Goal: Navigation & Orientation: Find specific page/section

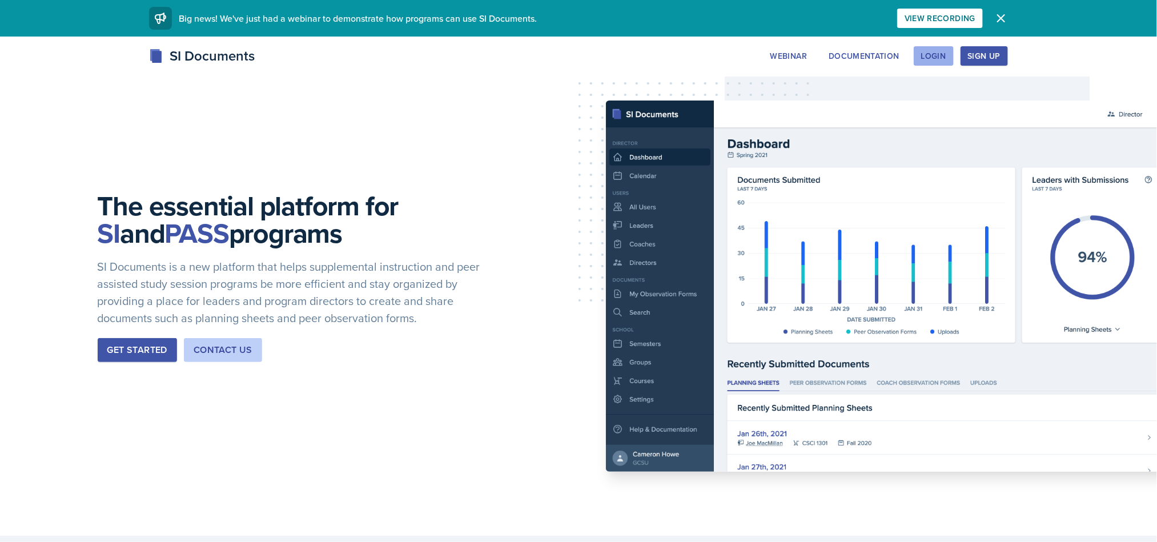
click at [930, 57] on div "Login" at bounding box center [933, 55] width 25 height 9
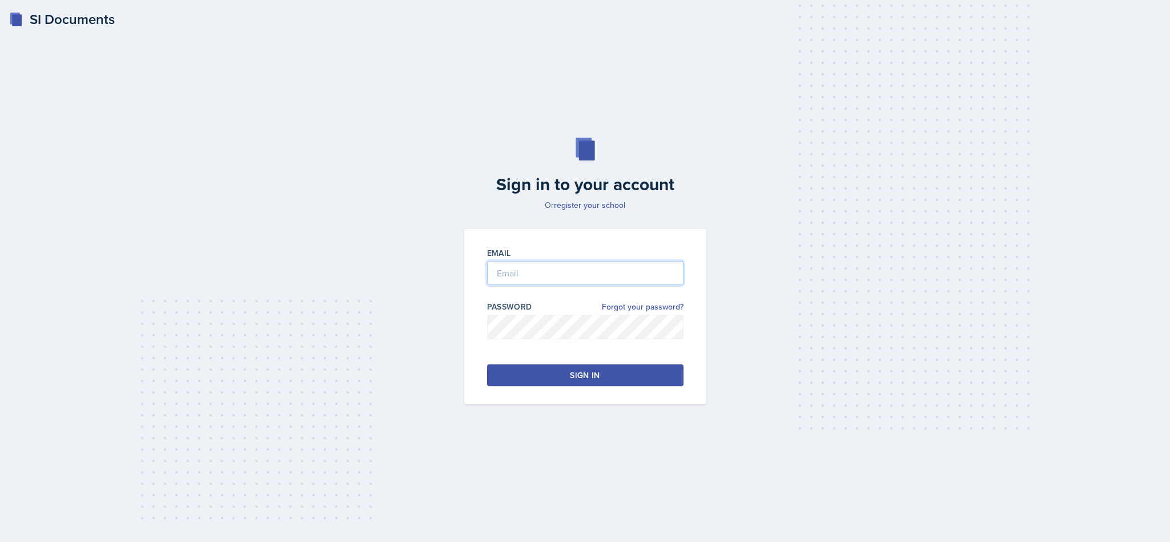
type input "[EMAIL_ADDRESS][DOMAIN_NAME]"
click at [629, 370] on button "Sign in" at bounding box center [585, 375] width 196 height 22
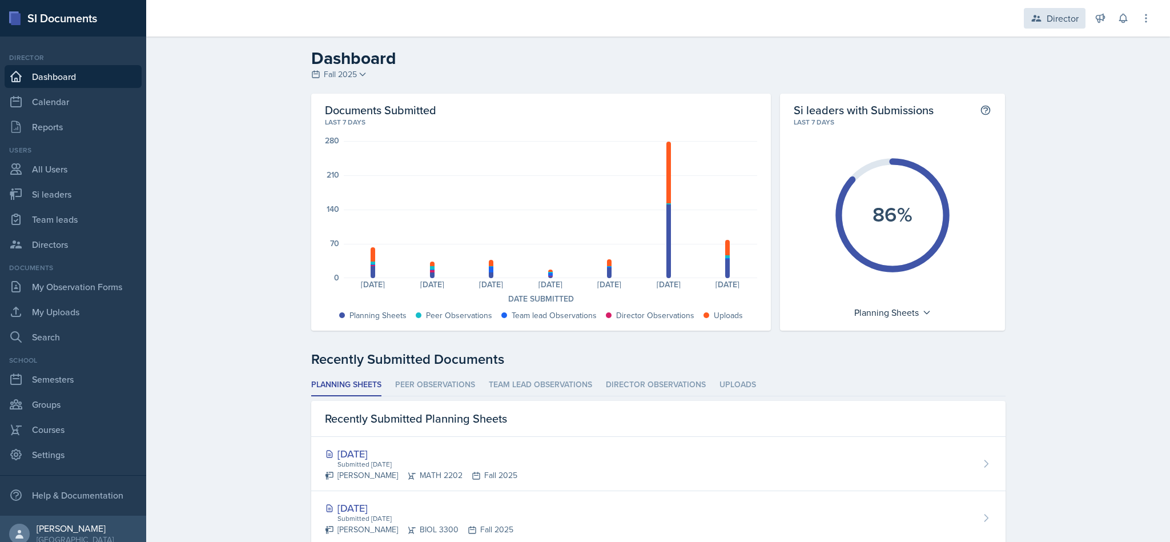
click at [1061, 15] on div "Director" at bounding box center [1062, 18] width 32 height 14
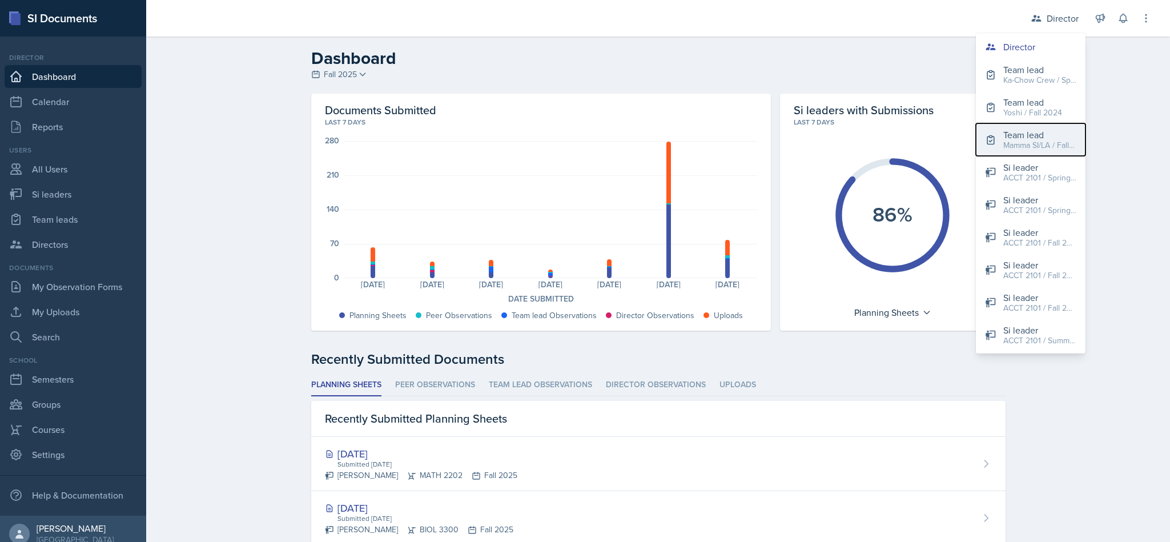
click at [1042, 143] on div "Mamma SI/LA / Fall 2025" at bounding box center [1039, 145] width 73 height 12
